Goal: Information Seeking & Learning: Learn about a topic

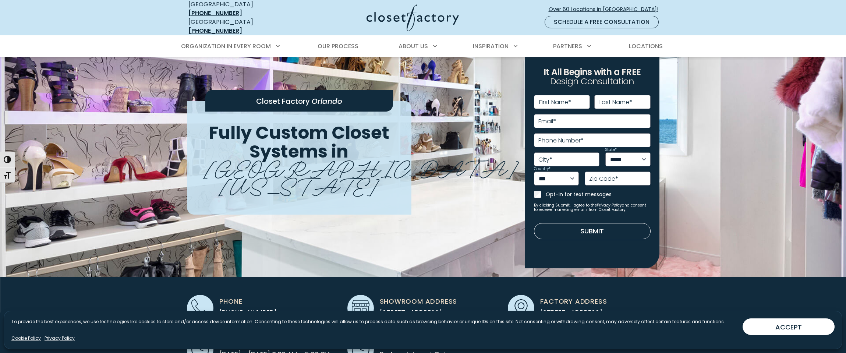
scroll to position [18, 0]
click at [842, 20] on nav "USA (866) 373-9198 Ontario (877) 632-7570 Over 60 Locations in North America! S…" at bounding box center [423, 17] width 846 height 35
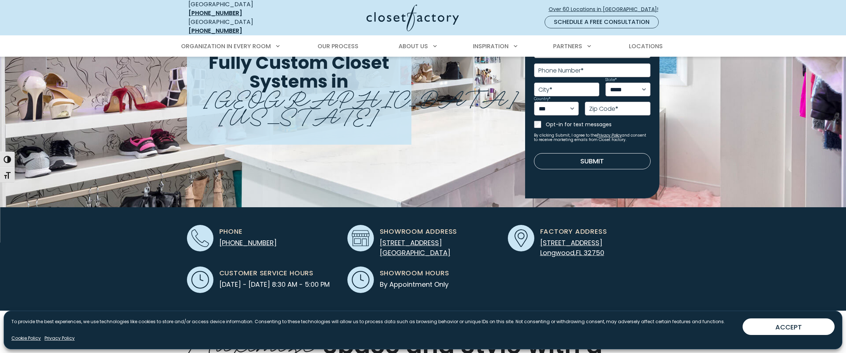
scroll to position [98, 0]
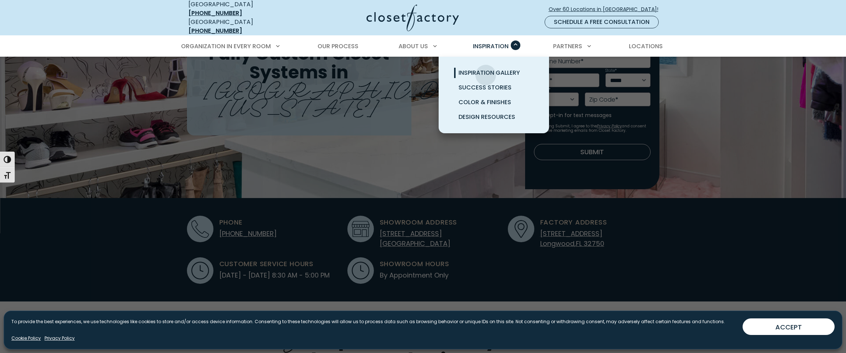
click at [486, 70] on span "Inspiration Gallery" at bounding box center [489, 72] width 61 height 8
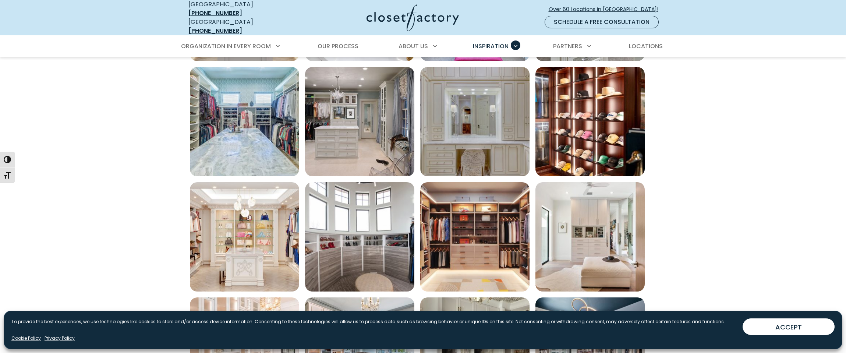
scroll to position [378, 0]
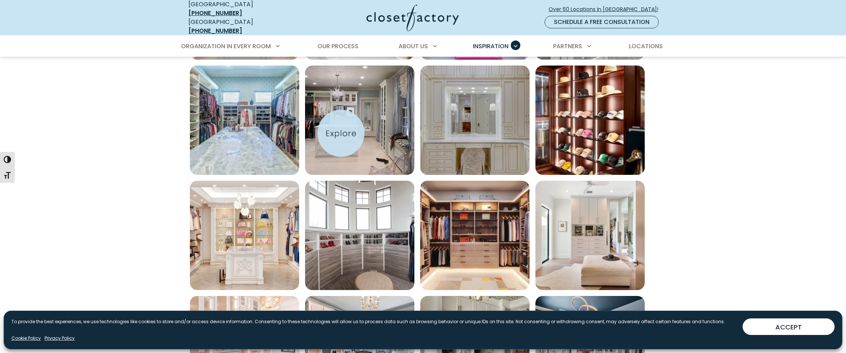
click at [341, 133] on img "Open inspiration gallery to preview enlarged image" at bounding box center [359, 120] width 109 height 109
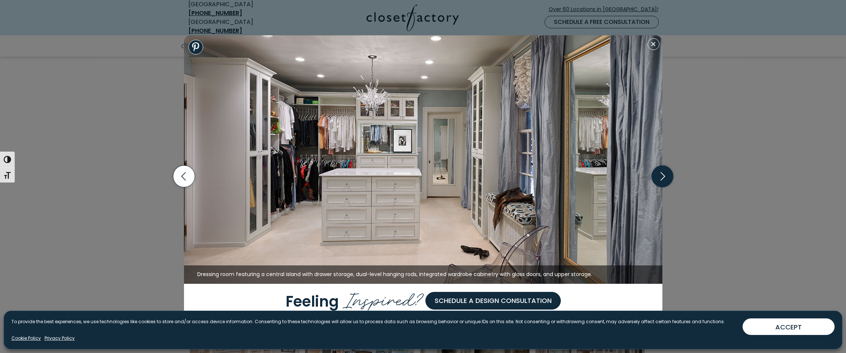
click at [662, 178] on icon "button" at bounding box center [663, 177] width 22 height 22
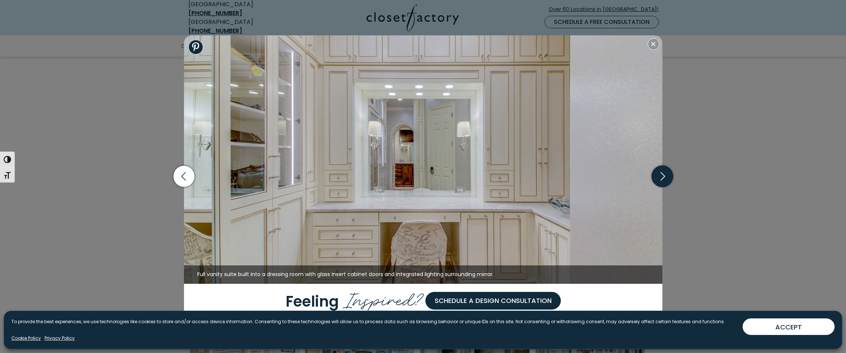
click at [662, 178] on icon "button" at bounding box center [663, 177] width 22 height 22
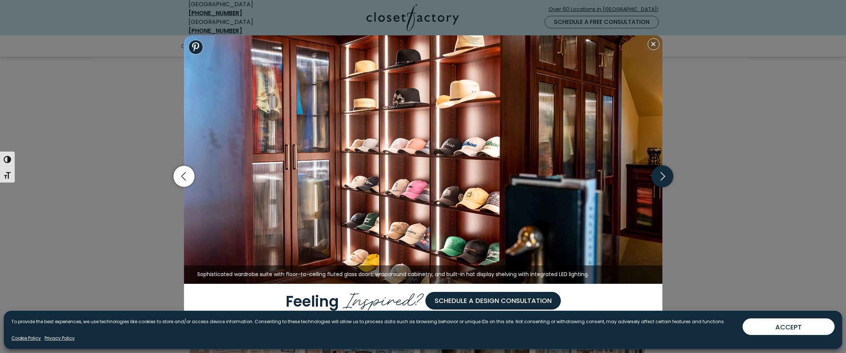
click at [662, 178] on icon "button" at bounding box center [663, 177] width 22 height 22
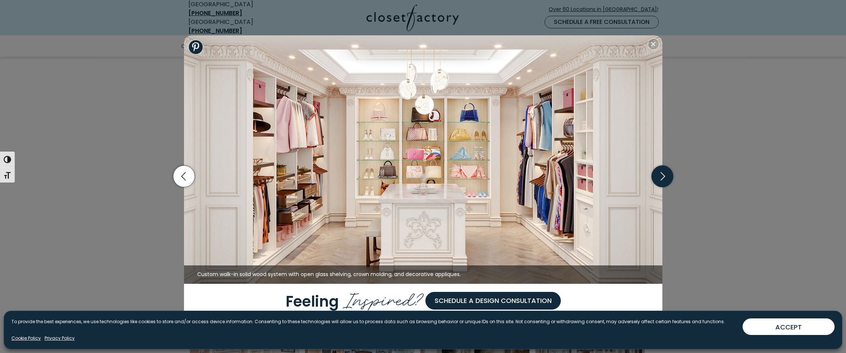
click at [662, 178] on icon "button" at bounding box center [663, 177] width 22 height 22
